Goal: Task Accomplishment & Management: Use online tool/utility

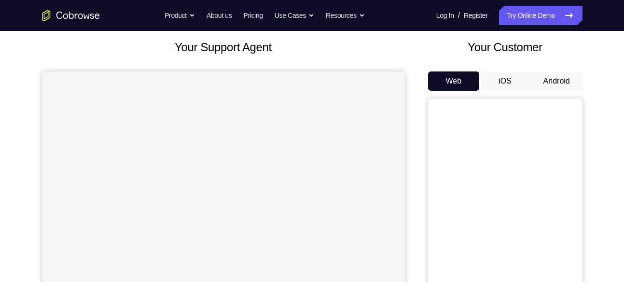
scroll to position [55, 0]
click at [545, 72] on button "Android" at bounding box center [557, 80] width 52 height 19
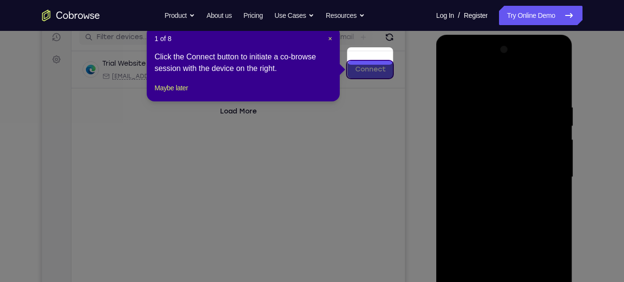
scroll to position [124, 0]
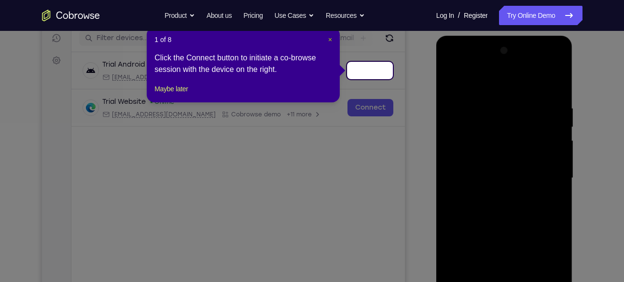
click at [329, 40] on span "×" at bounding box center [330, 40] width 4 height 8
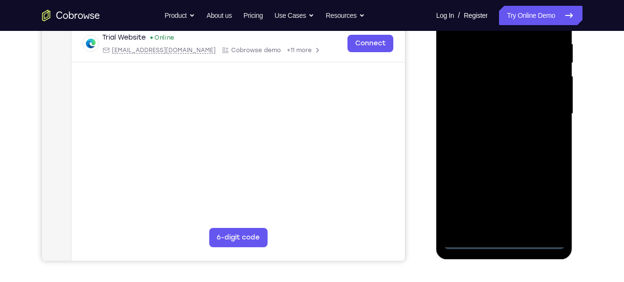
scroll to position [201, 0]
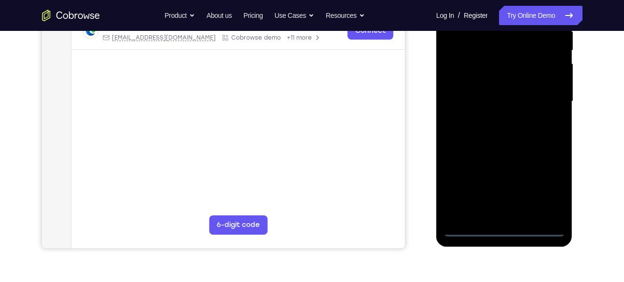
click at [504, 231] on div at bounding box center [504, 101] width 122 height 270
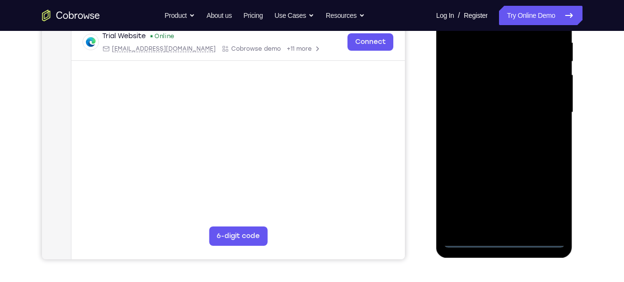
scroll to position [184, 0]
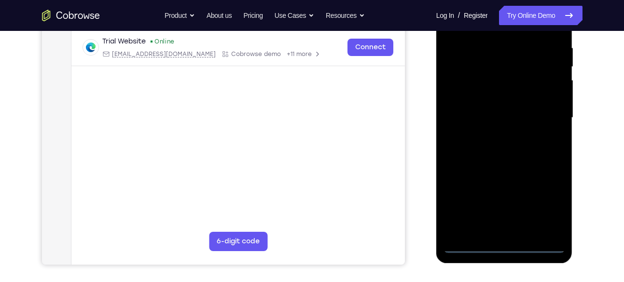
click at [546, 202] on div at bounding box center [504, 118] width 122 height 270
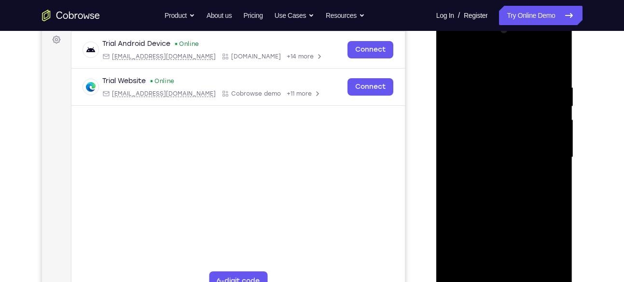
scroll to position [141, 0]
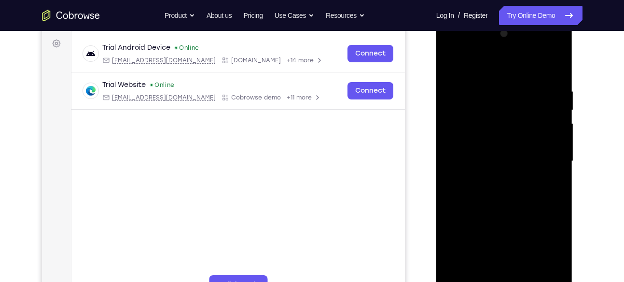
click at [480, 69] on div at bounding box center [504, 161] width 122 height 270
click at [466, 129] on div at bounding box center [504, 161] width 122 height 270
click at [488, 157] on div at bounding box center [504, 161] width 122 height 270
click at [486, 151] on div at bounding box center [504, 161] width 122 height 270
click at [551, 152] on div at bounding box center [504, 161] width 122 height 270
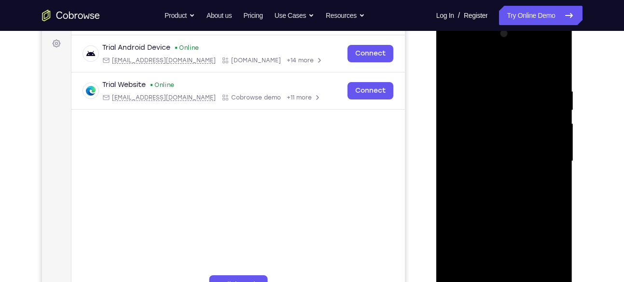
click at [488, 167] on div at bounding box center [504, 161] width 122 height 270
drag, startPoint x: 502, startPoint y: 223, endPoint x: 503, endPoint y: 166, distance: 56.4
click at [503, 166] on div at bounding box center [504, 161] width 122 height 270
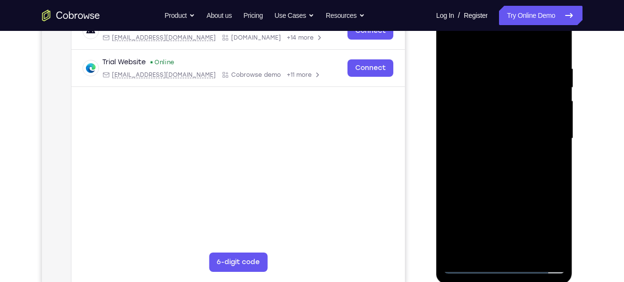
scroll to position [167, 0]
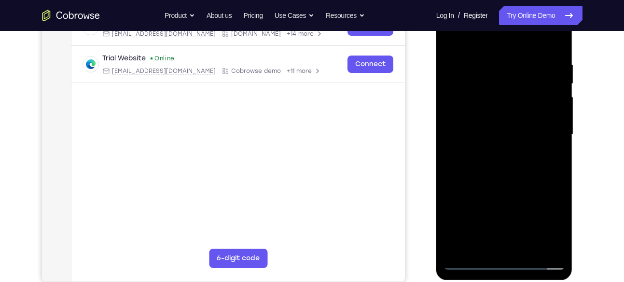
click at [492, 241] on div at bounding box center [504, 135] width 122 height 270
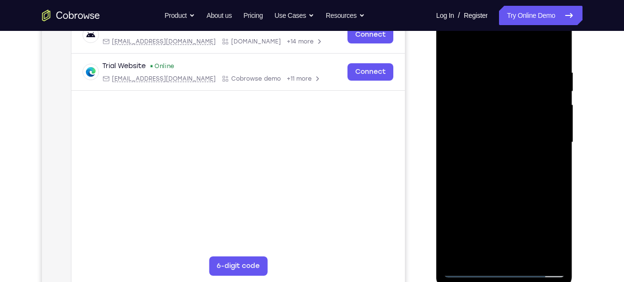
scroll to position [158, 0]
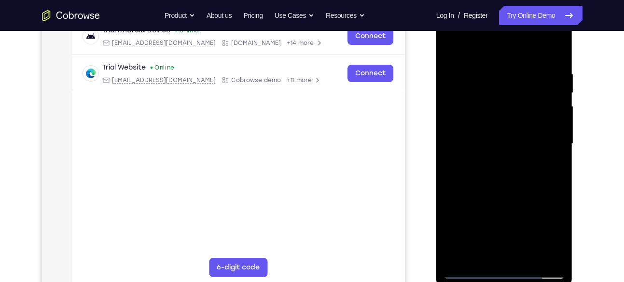
click at [462, 203] on div at bounding box center [504, 144] width 122 height 270
click at [534, 58] on div at bounding box center [504, 144] width 122 height 270
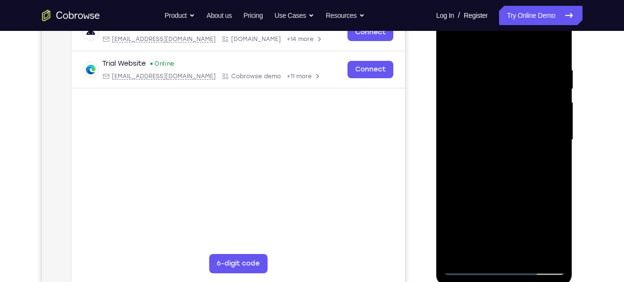
scroll to position [162, 0]
